Goal: Task Accomplishment & Management: Manage account settings

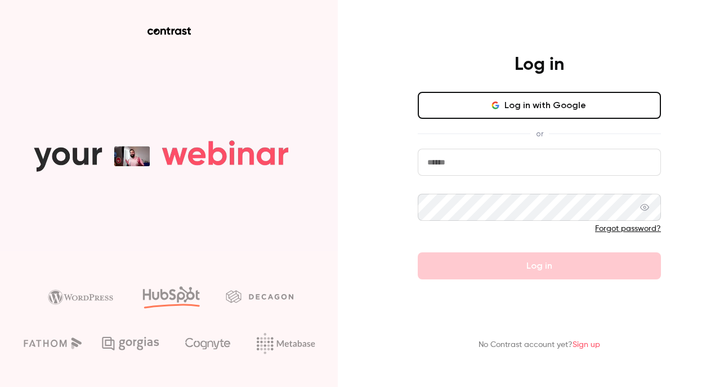
type input "**********"
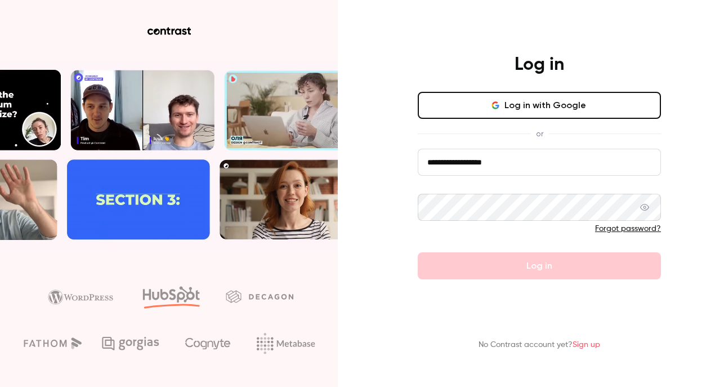
click at [465, 96] on button "Log in with Google" at bounding box center [539, 105] width 243 height 27
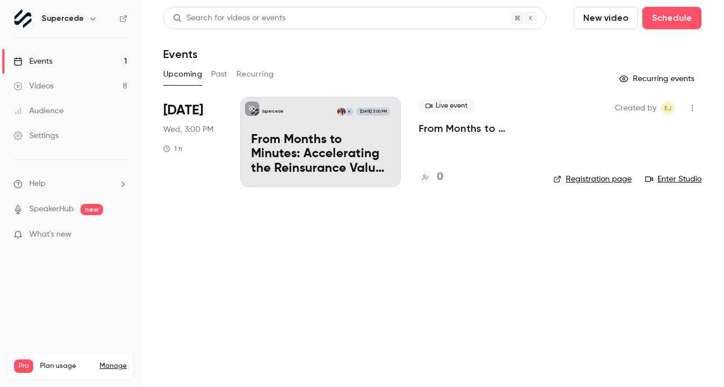
click at [490, 127] on p "From Months to Minutes: Accelerating the Reinsurance Value Chain" at bounding box center [477, 129] width 117 height 14
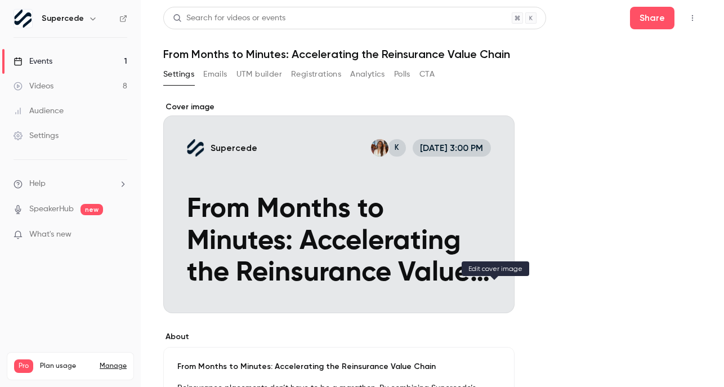
click at [490, 292] on icon "Cover image" at bounding box center [494, 292] width 12 height 9
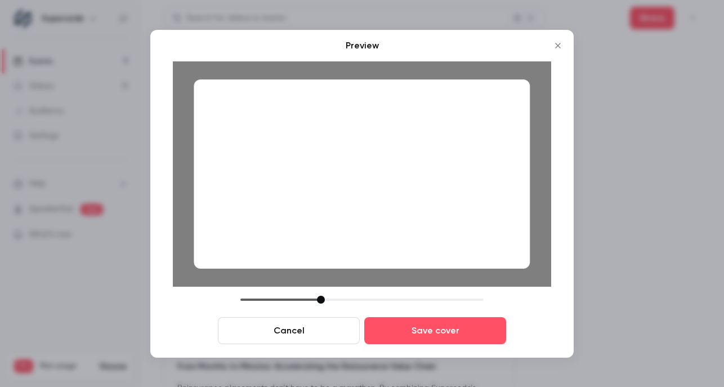
click at [422, 221] on div at bounding box center [362, 173] width 336 height 189
drag, startPoint x: 422, startPoint y: 221, endPoint x: 437, endPoint y: 221, distance: 14.6
click at [437, 221] on div at bounding box center [362, 173] width 336 height 189
click at [290, 338] on button "Cancel" at bounding box center [289, 330] width 142 height 27
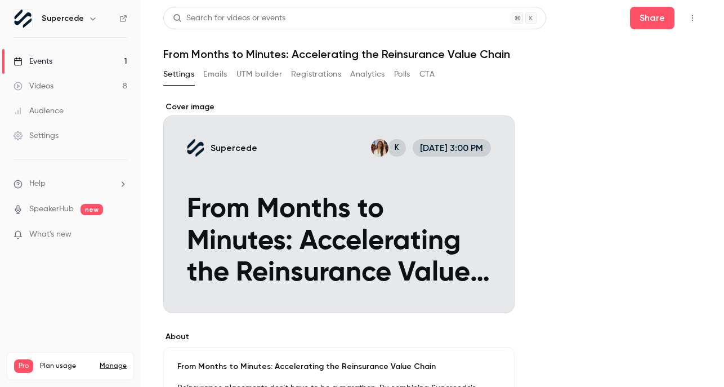
click at [441, 256] on div "Cover image" at bounding box center [338, 207] width 351 height 212
click at [0, 0] on input "Supercede K [DATE] 3:00 PM From Months to Minutes: Accelerating the Reinsurance…" at bounding box center [0, 0] width 0 height 0
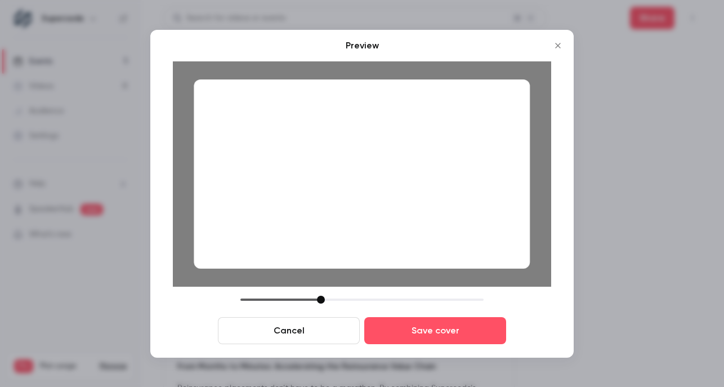
drag, startPoint x: 476, startPoint y: 237, endPoint x: 491, endPoint y: 240, distance: 14.9
click at [491, 240] on div at bounding box center [362, 173] width 336 height 189
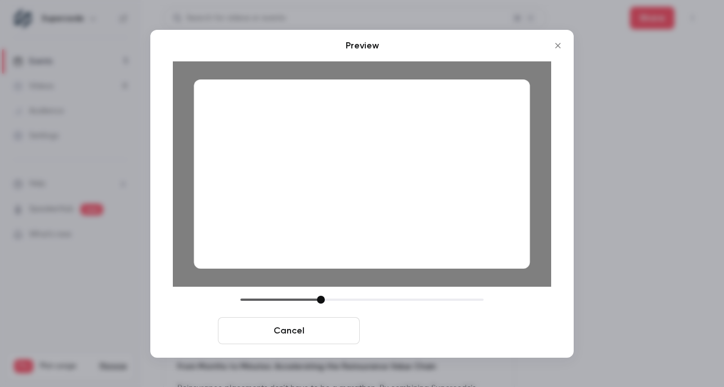
click at [461, 325] on button "Save cover" at bounding box center [435, 330] width 142 height 27
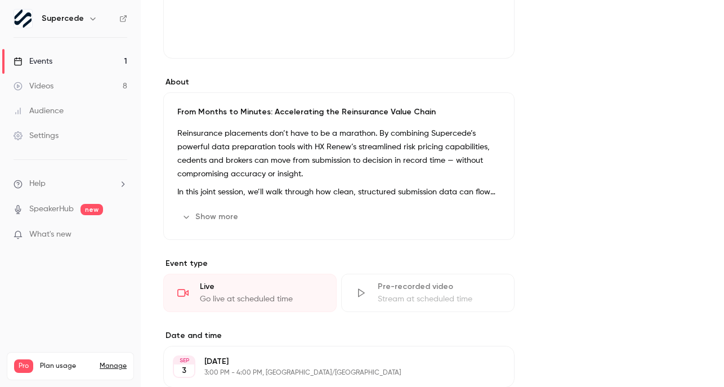
scroll to position [262, 0]
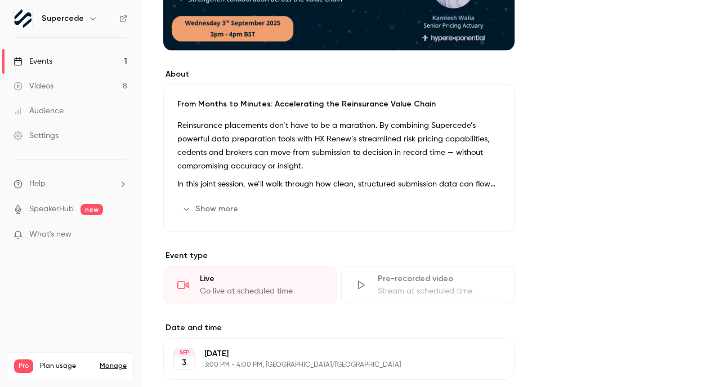
click at [221, 210] on button "Show more" at bounding box center [211, 209] width 68 height 18
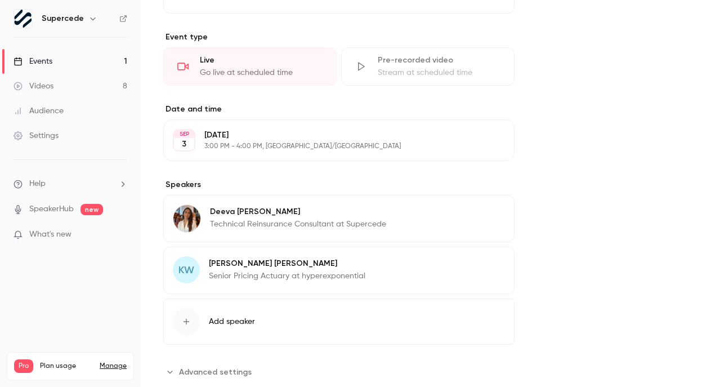
scroll to position [604, 0]
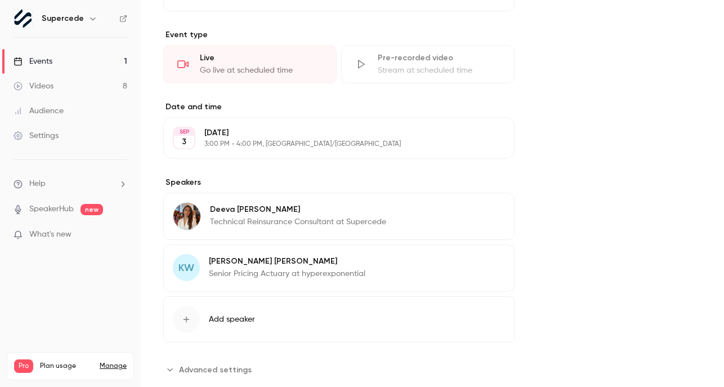
click at [477, 259] on icon "button" at bounding box center [473, 262] width 9 height 9
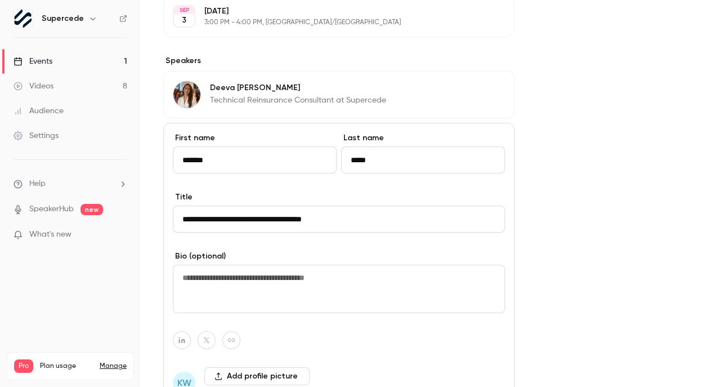
scroll to position [736, 0]
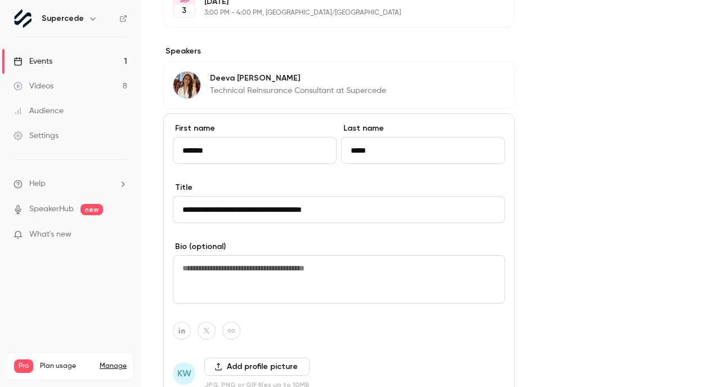
click at [225, 369] on button "Add profile picture" at bounding box center [256, 366] width 105 height 18
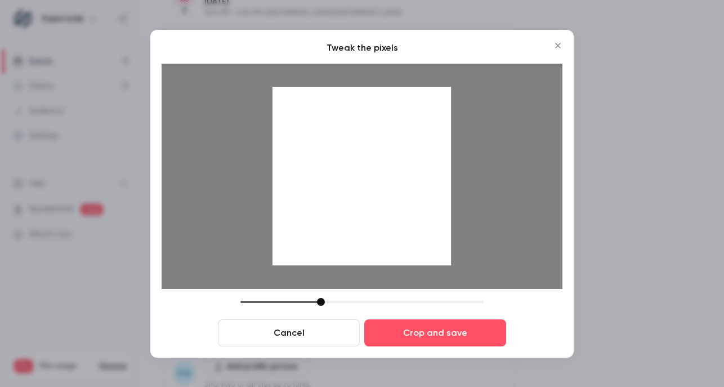
drag, startPoint x: 429, startPoint y: 210, endPoint x: 428, endPoint y: 218, distance: 8.5
click at [428, 218] on div at bounding box center [361, 176] width 178 height 178
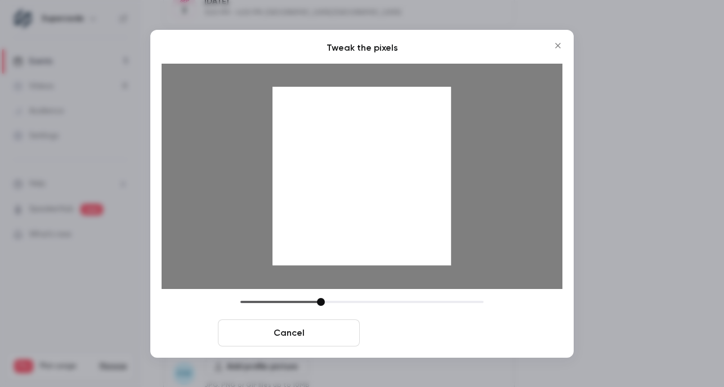
click at [449, 335] on button "Crop and save" at bounding box center [435, 332] width 142 height 27
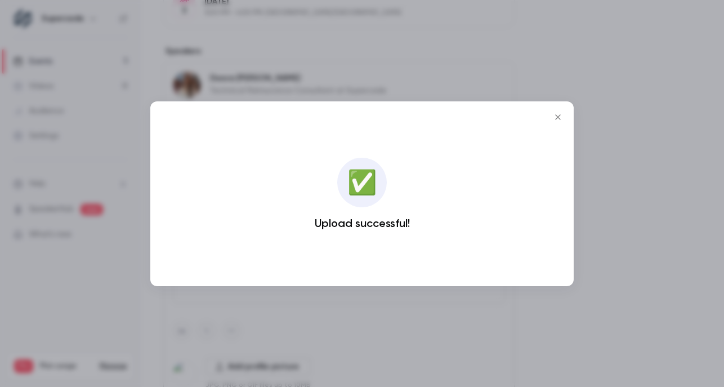
click at [559, 117] on icon "Close" at bounding box center [558, 117] width 14 height 9
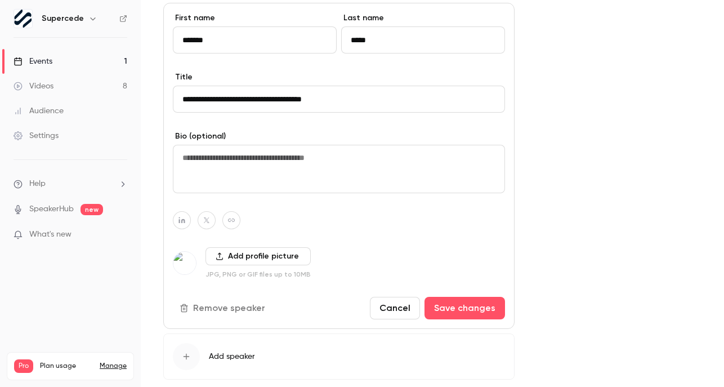
scroll to position [849, 0]
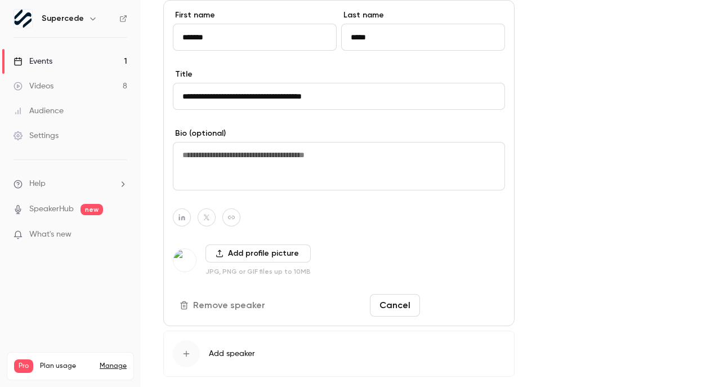
click at [465, 310] on button "Save changes" at bounding box center [464, 305] width 80 height 23
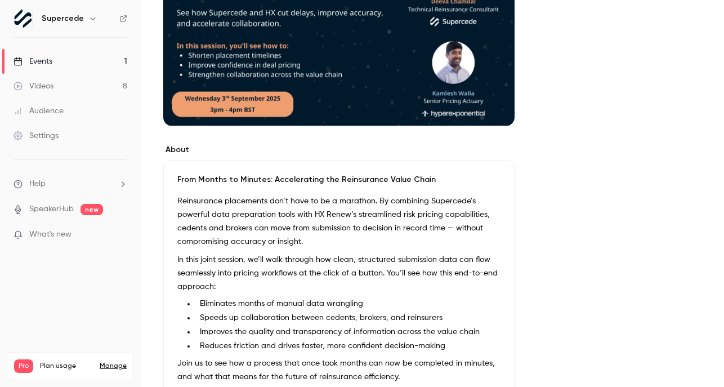
scroll to position [0, 0]
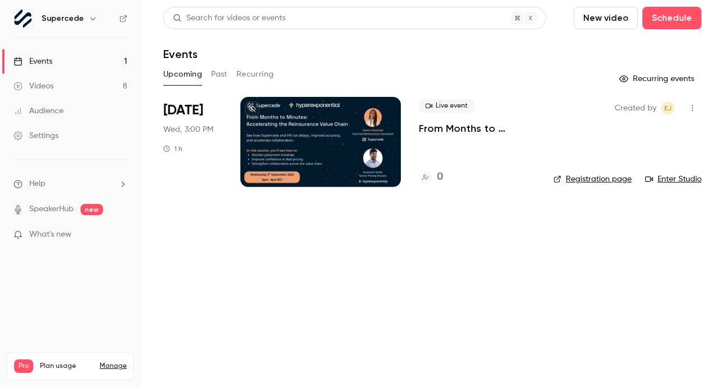
click at [300, 118] on div at bounding box center [320, 142] width 160 height 90
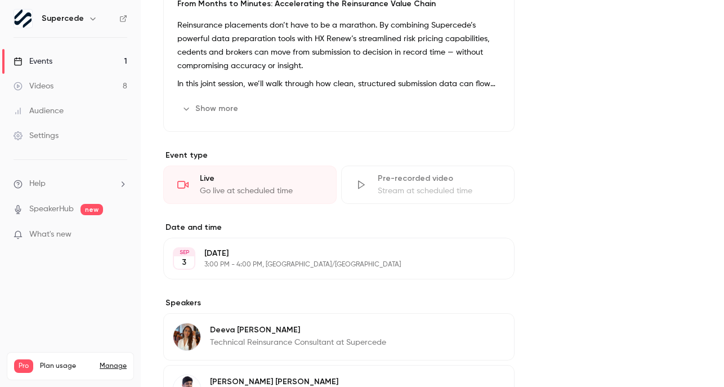
scroll to position [508, 0]
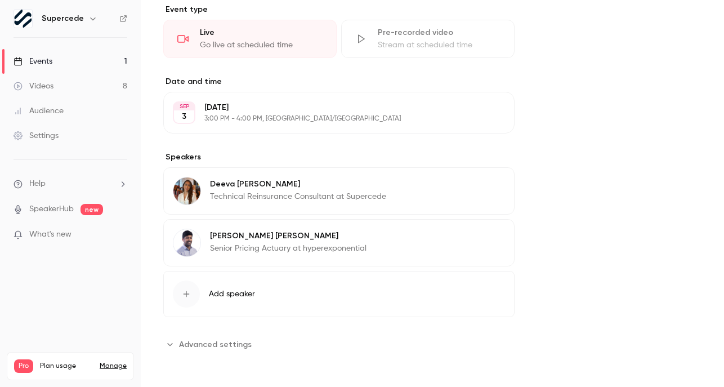
click at [212, 341] on span "Advanced settings" at bounding box center [215, 344] width 73 height 12
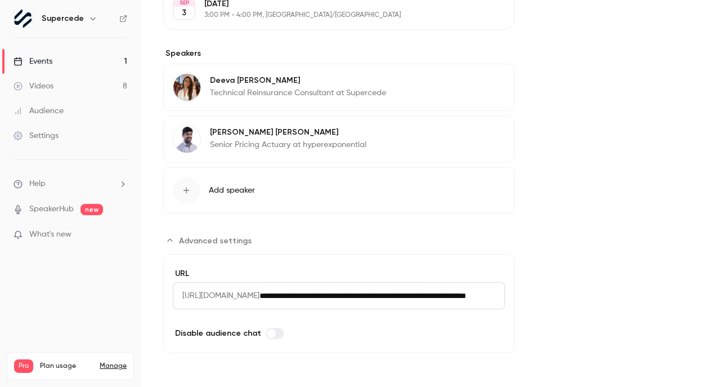
click at [181, 295] on span "[URL][DOMAIN_NAME]" at bounding box center [216, 295] width 87 height 27
drag, startPoint x: 182, startPoint y: 294, endPoint x: 574, endPoint y: 310, distance: 392.1
click at [492, 301] on input "**********" at bounding box center [381, 295] width 245 height 27
click at [485, 293] on input "**********" at bounding box center [381, 295] width 245 height 27
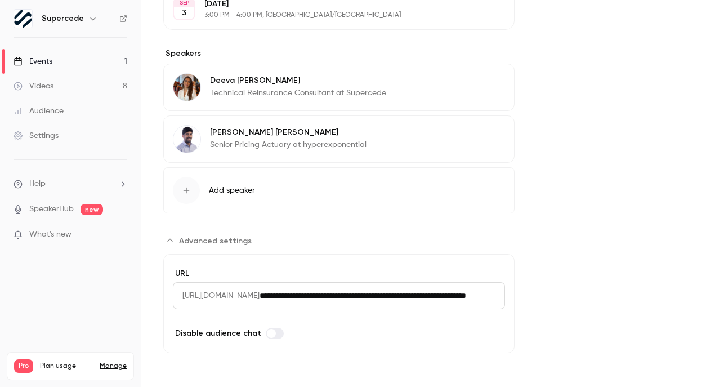
scroll to position [0, 2]
drag, startPoint x: 495, startPoint y: 293, endPoint x: 361, endPoint y: 294, distance: 134.0
click at [360, 294] on input "**********" at bounding box center [350, 295] width 183 height 27
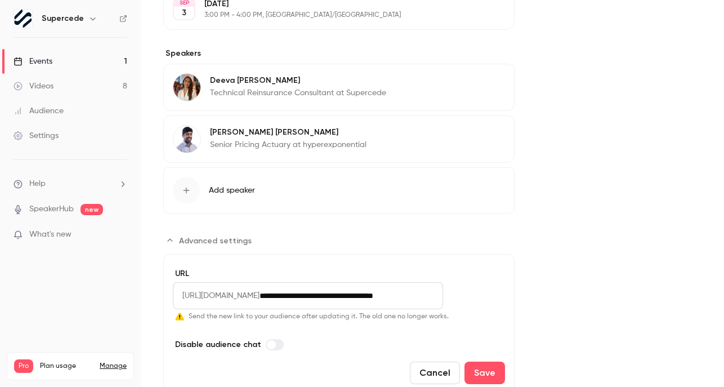
scroll to position [0, 0]
type input "**********"
click at [482, 327] on form "**********" at bounding box center [338, 326] width 351 height 144
click at [481, 371] on button "Save" at bounding box center [484, 372] width 41 height 23
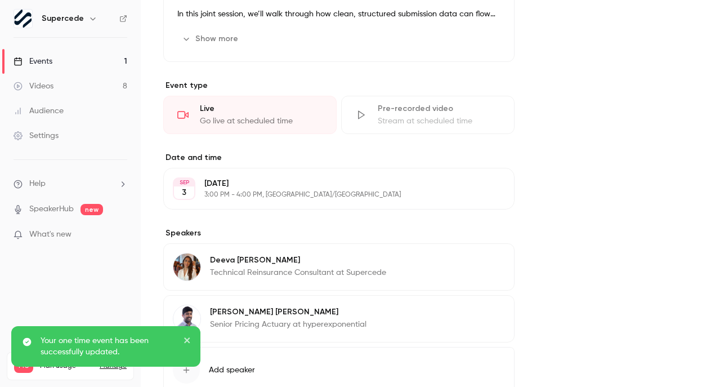
scroll to position [508, 0]
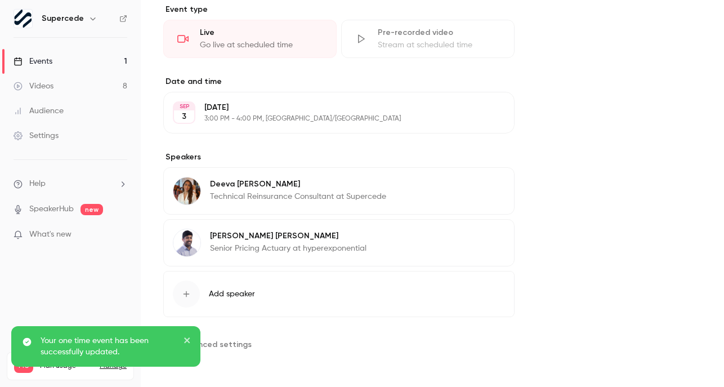
click at [219, 344] on span "Advanced settings" at bounding box center [215, 344] width 73 height 12
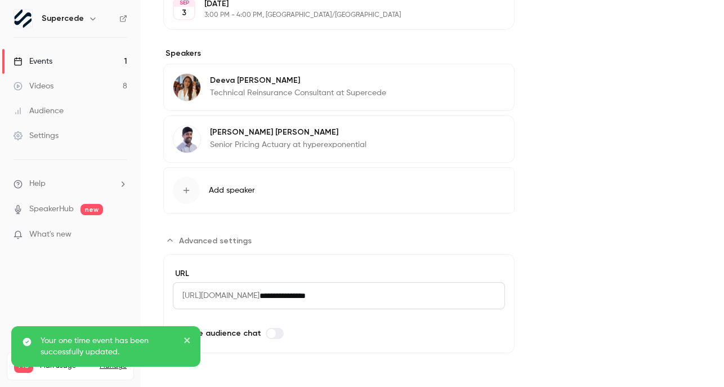
drag, startPoint x: 423, startPoint y: 295, endPoint x: 322, endPoint y: 295, distance: 100.7
click at [322, 295] on input "**********" at bounding box center [381, 295] width 245 height 27
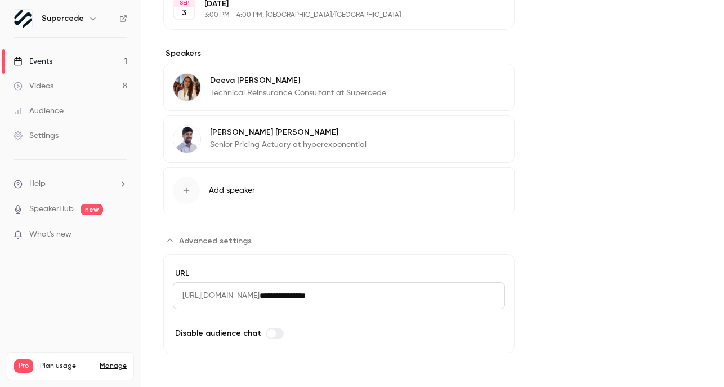
click at [198, 239] on span "Advanced settings" at bounding box center [215, 241] width 73 height 12
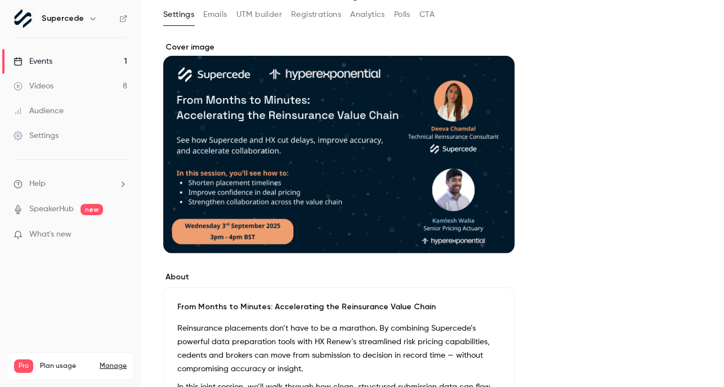
scroll to position [0, 0]
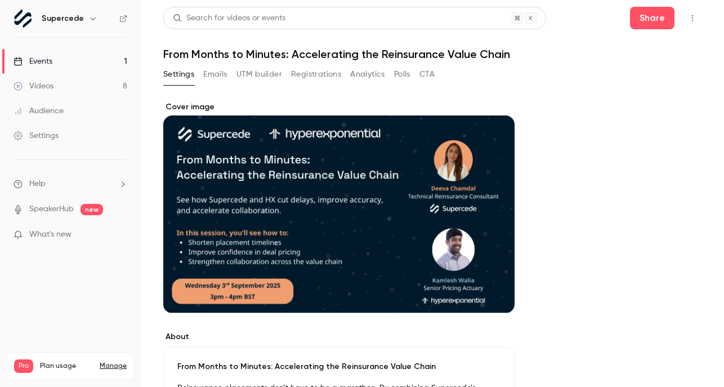
click at [218, 73] on button "Emails" at bounding box center [215, 74] width 24 height 18
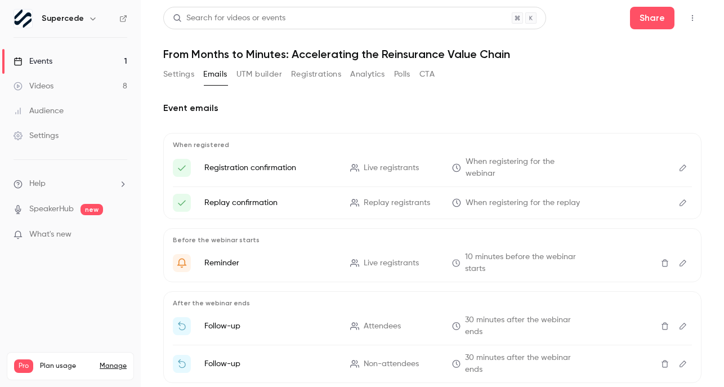
click at [180, 74] on button "Settings" at bounding box center [178, 74] width 31 height 18
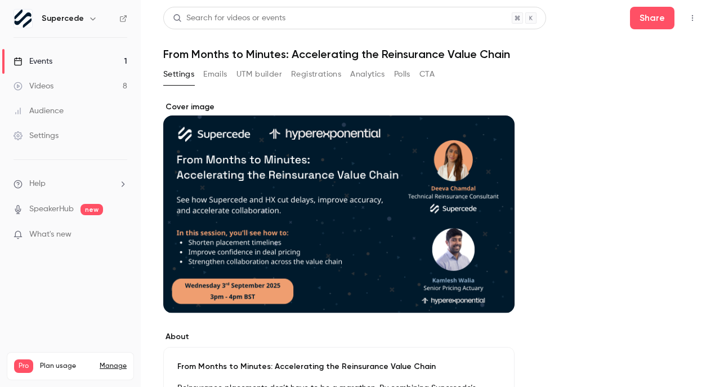
click at [262, 74] on button "UTM builder" at bounding box center [259, 74] width 46 height 18
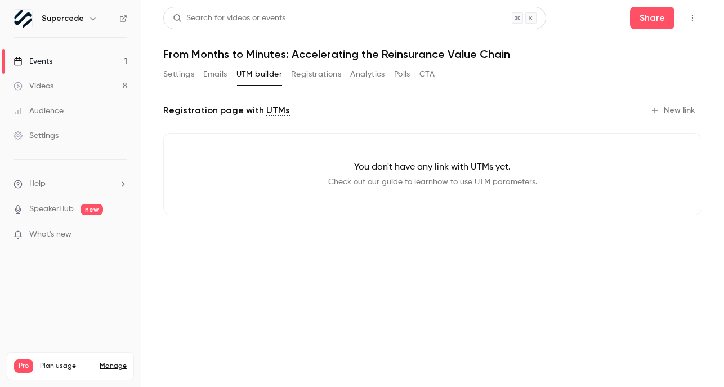
click at [308, 77] on button "Registrations" at bounding box center [316, 74] width 50 height 18
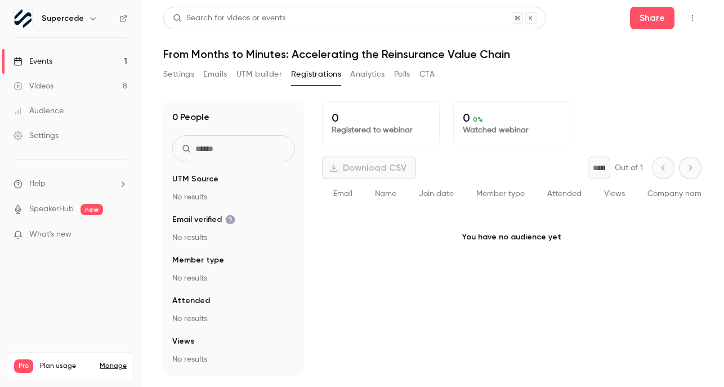
click at [371, 77] on button "Analytics" at bounding box center [367, 74] width 35 height 18
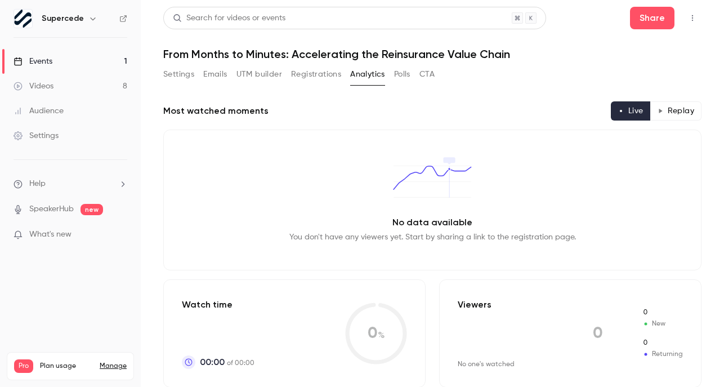
click at [400, 77] on button "Polls" at bounding box center [402, 74] width 16 height 18
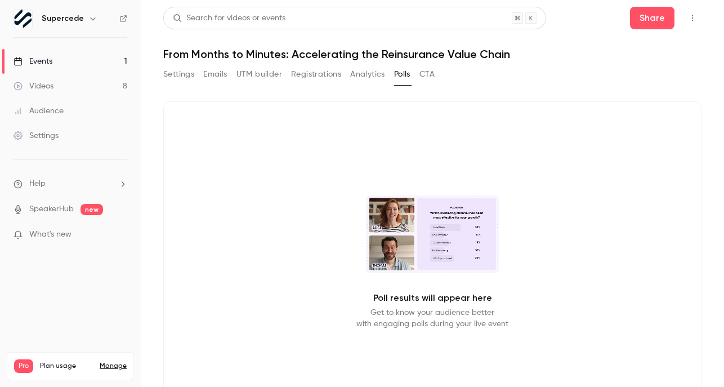
click at [420, 77] on div "Settings Emails UTM builder Registrations Analytics Polls CTA" at bounding box center [298, 74] width 271 height 18
click at [177, 77] on button "Settings" at bounding box center [178, 74] width 31 height 18
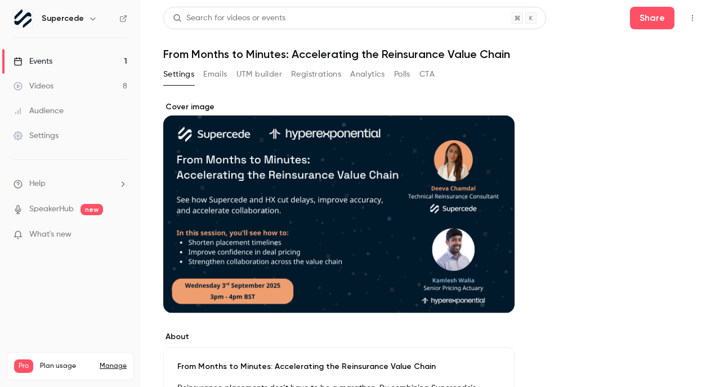
click at [697, 12] on button "button" at bounding box center [692, 18] width 18 height 18
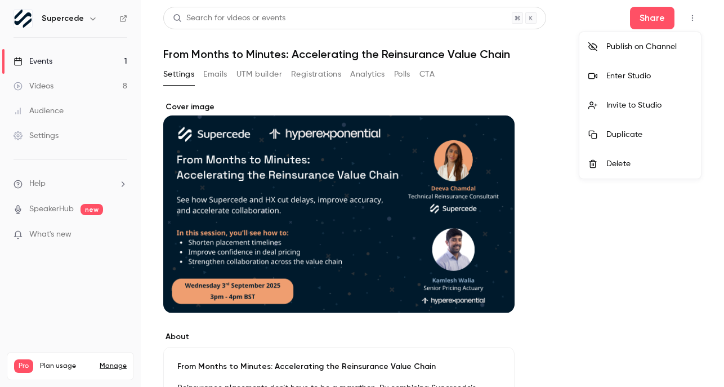
click at [513, 91] on div at bounding box center [362, 193] width 724 height 387
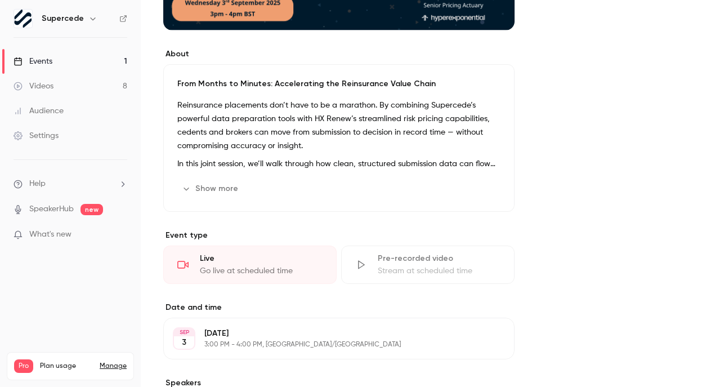
scroll to position [508, 0]
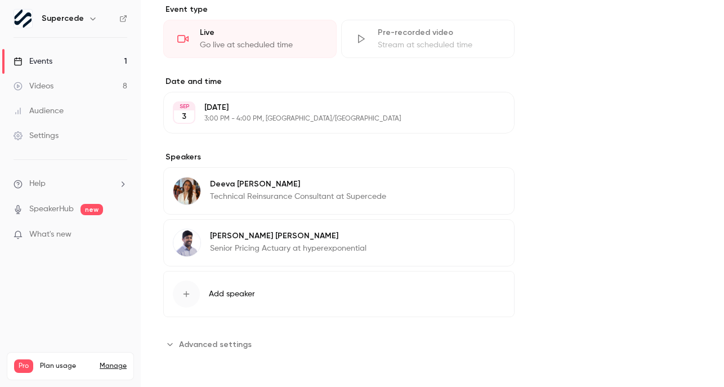
click at [196, 343] on span "Advanced settings" at bounding box center [215, 344] width 73 height 12
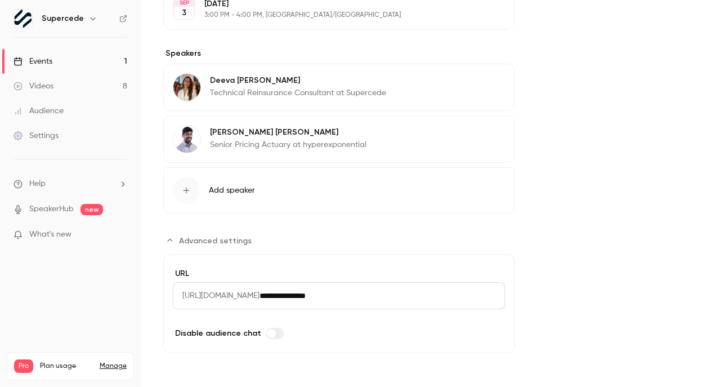
drag, startPoint x: 415, startPoint y: 295, endPoint x: 185, endPoint y: 295, distance: 230.2
click at [185, 295] on div "**********" at bounding box center [339, 295] width 332 height 27
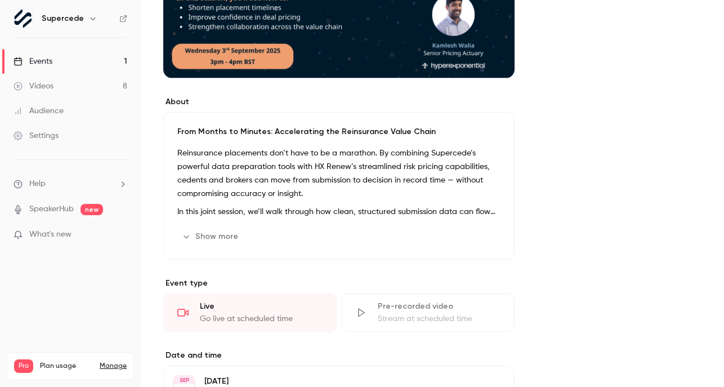
scroll to position [3, 0]
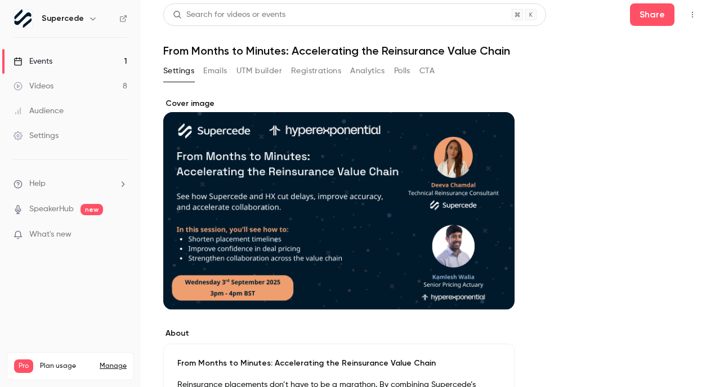
click at [298, 72] on button "Registrations" at bounding box center [316, 71] width 50 height 18
